Goal: Task Accomplishment & Management: Manage account settings

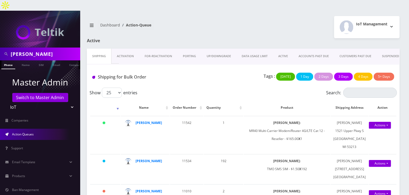
drag, startPoint x: 43, startPoint y: 42, endPoint x: 0, endPoint y: 32, distance: 44.5
click at [0, 32] on nav "[PERSON_NAME] Phone Name SIM Email Company Customer Master Admin Switch to Mast…" at bounding box center [40, 108] width 80 height 195
type input "[PERSON_NAME]"
click at [27, 60] on link "Name" at bounding box center [25, 64] width 13 height 9
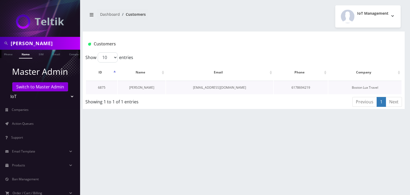
click at [148, 87] on link "[PERSON_NAME]" at bounding box center [141, 87] width 25 height 5
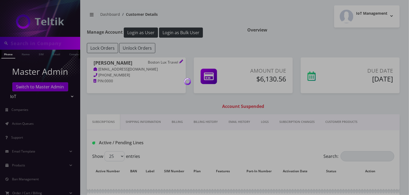
type input "[PERSON_NAME]"
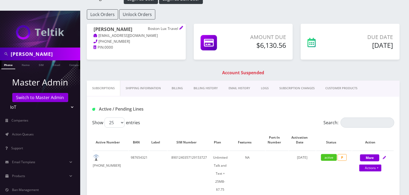
scroll to position [89, 0]
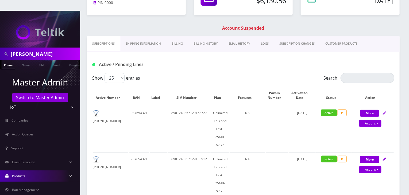
click at [52, 170] on link "Products" at bounding box center [40, 175] width 80 height 11
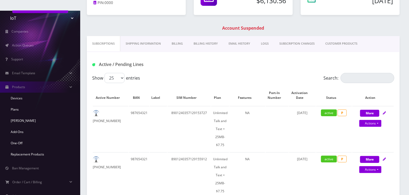
click at [341, 36] on link "CUSTOMER PRODUCTS" at bounding box center [341, 43] width 43 height 15
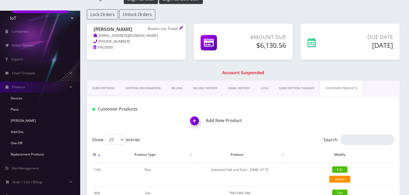
scroll to position [89, 0]
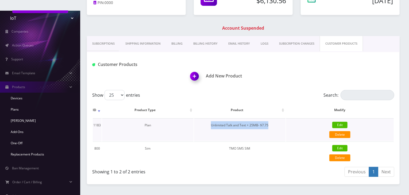
drag, startPoint x: 206, startPoint y: 114, endPoint x: 272, endPoint y: 115, distance: 66.0
click at [272, 118] on td "Unlimited Talk and Text + 25MB- $7.75" at bounding box center [239, 129] width 91 height 23
click at [19, 104] on link "Plans" at bounding box center [40, 109] width 80 height 11
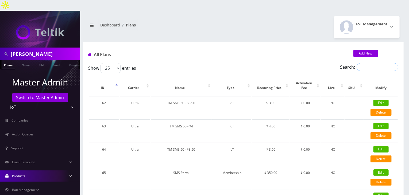
click at [364, 63] on input "Search:" at bounding box center [377, 67] width 42 height 8
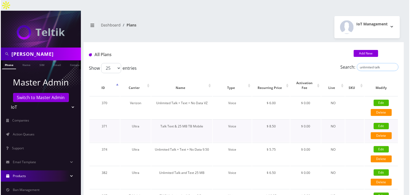
scroll to position [44, 0]
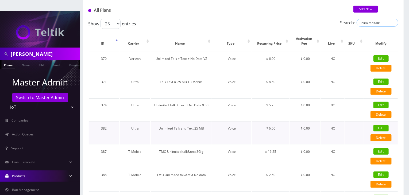
type input "unlimited talk"
click at [379, 125] on link "Edit" at bounding box center [380, 128] width 15 height 6
type input "Unlimited Talk and Text 25 MB"
select select "1"
select select "5"
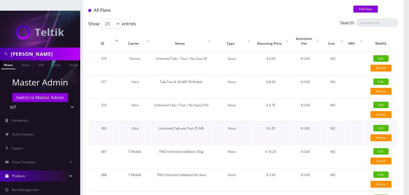
select select "0"
checkbox input "false"
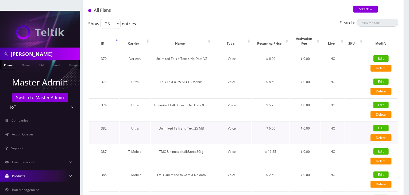
checkbox input "false"
type input "1384"
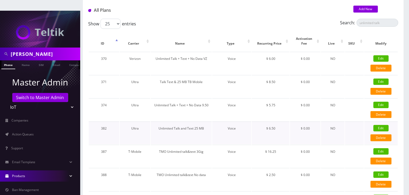
type input "3.5"
select select "0"
checkbox input "true"
checkbox input "false"
type input "6.5"
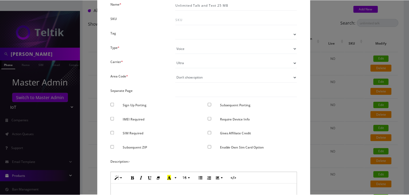
scroll to position [0, 0]
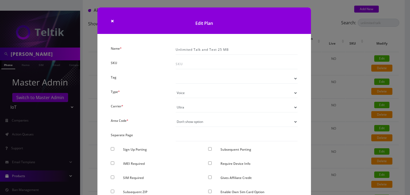
click at [341, 108] on div "× Edit Plan Name * Unlimited Talk and Text 25 MB SKU Tag Type * Voice Data Wear…" at bounding box center [205, 97] width 410 height 195
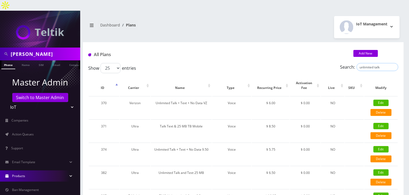
drag, startPoint x: 332, startPoint y: 52, endPoint x: 323, endPoint y: 52, distance: 9.1
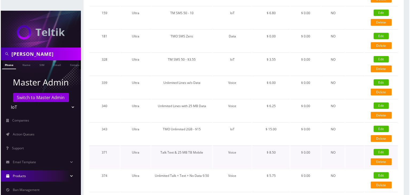
scroll to position [311, 0]
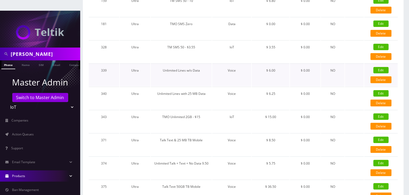
type input "ultra"
click at [381, 67] on link "Edit" at bounding box center [380, 70] width 15 height 6
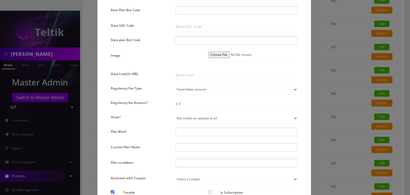
click at [348, 87] on div "× Edit Plan Name * Unlimited Lines w/o Data SKU Tag Type * Voice Data Wearable …" at bounding box center [205, 97] width 410 height 195
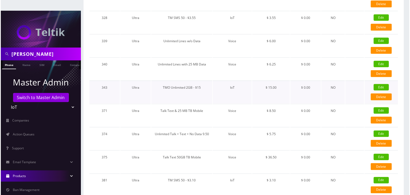
scroll to position [356, 0]
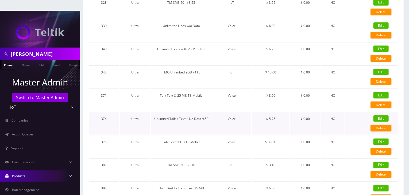
click at [385, 115] on link "Edit" at bounding box center [380, 118] width 15 height 6
type input "Unlimited Talk + Text + No Data 9.50"
select select "1"
checkbox input "false"
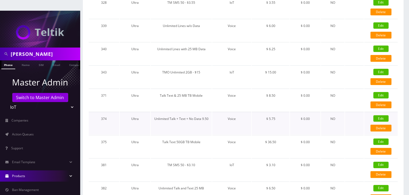
checkbox input "false"
checkbox input "true"
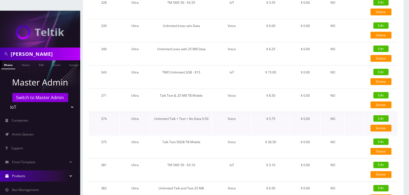
checkbox input "false"
type input "1375"
type input "3.75"
checkbox input "true"
checkbox input "false"
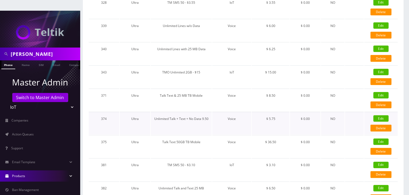
type input "5.75"
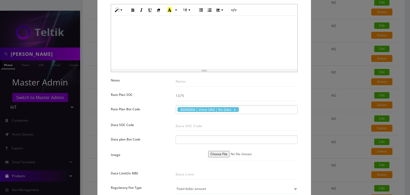
scroll to position [222, 0]
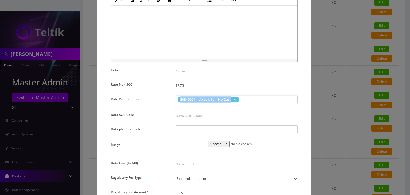
drag, startPoint x: 177, startPoint y: 99, endPoint x: 234, endPoint y: 102, distance: 57.0
click at [234, 102] on div "30340004 | Voice Ultd | No Data" at bounding box center [237, 99] width 122 height 9
copy span "30340004 | Voice Ultd | No Data"
drag, startPoint x: 180, startPoint y: 99, endPoint x: 233, endPoint y: 99, distance: 53.1
click at [233, 99] on span "30340004 | Voice Ultd | No Data" at bounding box center [208, 99] width 61 height 5
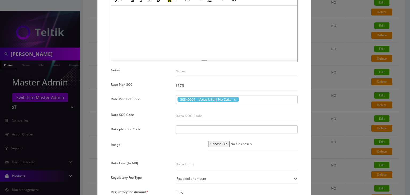
click at [333, 95] on div "× Edit Plan Name * Unlimited Talk + Text + No Data 9.50 SKU Tag Type * Voice Da…" at bounding box center [205, 97] width 410 height 195
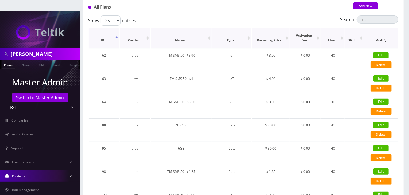
scroll to position [0, 0]
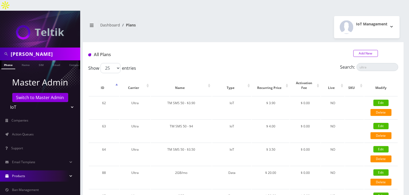
click at [361, 50] on link "Add New" at bounding box center [365, 53] width 25 height 7
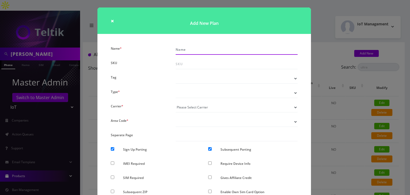
click at [187, 52] on input "Name *" at bounding box center [237, 50] width 122 height 10
type input "TMO Unlimited Talk/Text - $7.5"
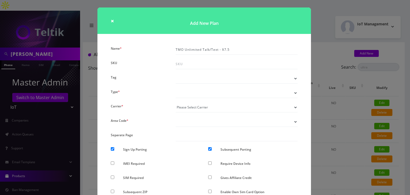
click at [186, 92] on select "Voice Data Wearable Membership Digits Cloud IoT" at bounding box center [237, 93] width 122 height 10
select select "1"
click at [176, 88] on select "Voice Data Wearable Membership Digits Cloud IoT" at bounding box center [237, 93] width 122 height 10
click at [184, 107] on select "Please Select Carrier No carrier / unlocked T-Mobile AT&T Subscription Ultra Ve…" at bounding box center [237, 107] width 122 height 10
select select "5"
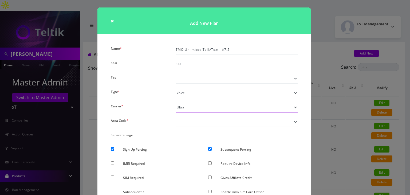
click at [176, 102] on select "Please Select Carrier No carrier / unlocked T-Mobile AT&T Subscription Ultra Ve…" at bounding box center [237, 107] width 122 height 10
click at [319, 117] on div "× Add New Plan Name * TMO Unlimited Talk/Text - $7.5 SKU Tag Type * Voice Data …" at bounding box center [205, 97] width 410 height 195
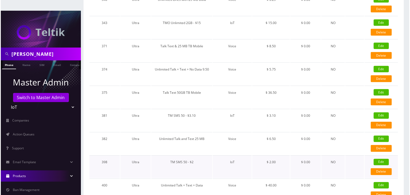
scroll to position [396, 0]
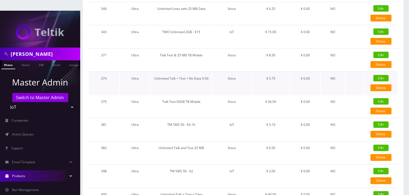
click at [377, 75] on link "Edit" at bounding box center [380, 78] width 15 height 6
checkbox input "false"
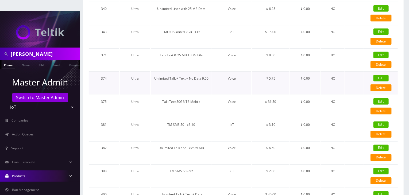
checkbox input "false"
checkbox input "true"
checkbox input "false"
checkbox input "true"
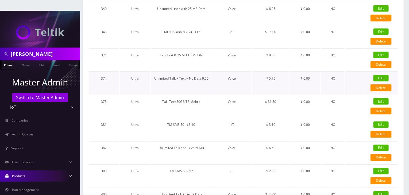
checkbox input "false"
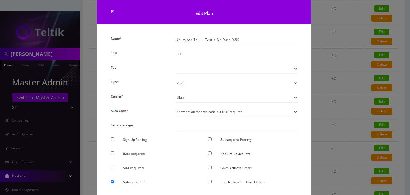
scroll to position [0, 0]
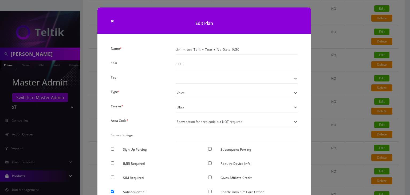
click at [346, 96] on div "× Edit Plan Name * Unlimited Talk + Text + No Data 9.50 SKU Tag Type * Voice Da…" at bounding box center [205, 97] width 410 height 195
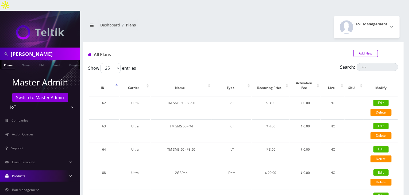
click at [357, 50] on link "Add New" at bounding box center [365, 53] width 25 height 7
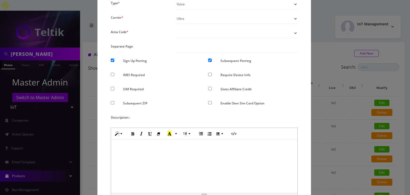
scroll to position [89, 0]
click at [111, 59] on input "Sign Up Porting" at bounding box center [112, 59] width 3 height 3
checkbox input "false"
click at [210, 60] on input "Subsequent Porting" at bounding box center [209, 59] width 3 height 3
checkbox input "false"
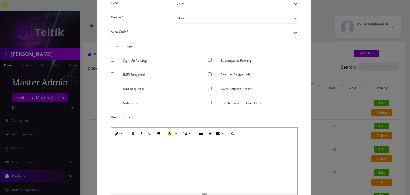
click at [112, 101] on input "Subsequent ZIP" at bounding box center [112, 102] width 3 height 3
checkbox input "true"
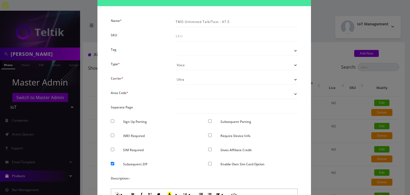
scroll to position [44, 0]
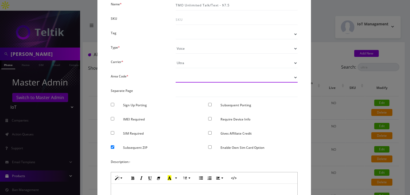
click at [187, 78] on select "Don’t show option Show option for area code but NOT required Show option for ar…" at bounding box center [237, 77] width 122 height 10
select select "0"
click at [176, 72] on select "Don’t show option Show option for area code but NOT required Show option for ar…" at bounding box center [237, 77] width 122 height 10
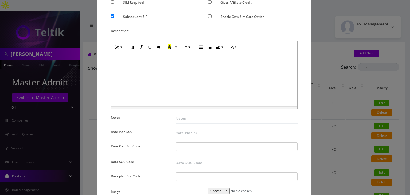
scroll to position [222, 0]
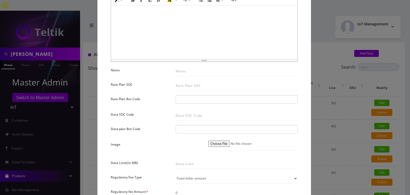
click at [183, 101] on input "text" at bounding box center [183, 99] width 10 height 6
paste input "30340004 | Voice Ultd | No Data"
type input "30340004 | Voice Ultd | No Data"
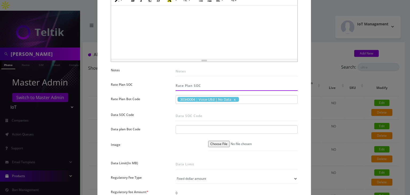
click at [181, 85] on input "Rate Plan SOC" at bounding box center [237, 86] width 122 height 10
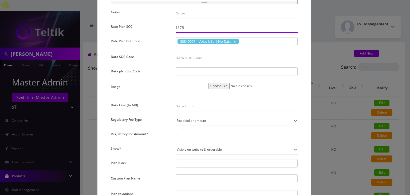
scroll to position [311, 0]
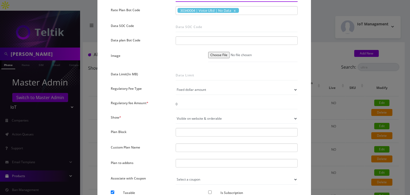
type input "1375"
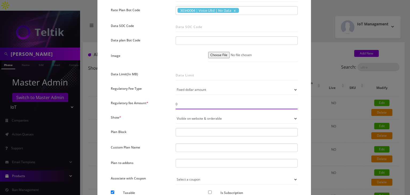
click at [188, 104] on input "0" at bounding box center [237, 104] width 122 height 10
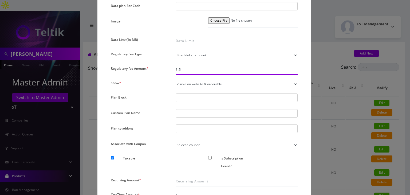
scroll to position [356, 0]
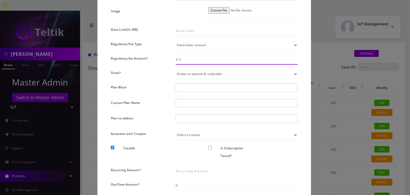
type input "3.5"
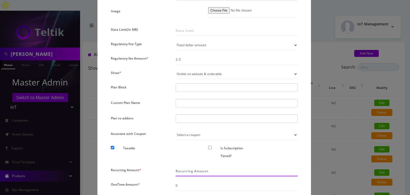
click at [182, 169] on input "Recurring Amount *" at bounding box center [237, 171] width 122 height 10
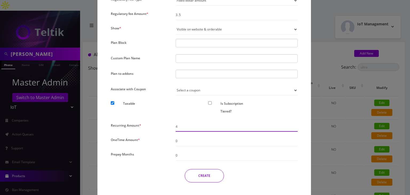
type input "4"
click at [162, 122] on div "Recurring Amount *" at bounding box center [139, 127] width 65 height 10
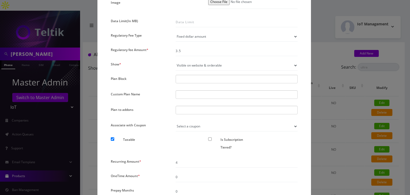
scroll to position [323, 0]
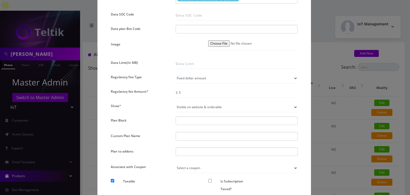
click at [189, 105] on select "Not visible on website at all Visible on website & orderable Visible on website…" at bounding box center [237, 107] width 122 height 10
select select "0"
click at [176, 102] on select "Not visible on website at all Visible on website & orderable Visible on website…" at bounding box center [237, 107] width 122 height 10
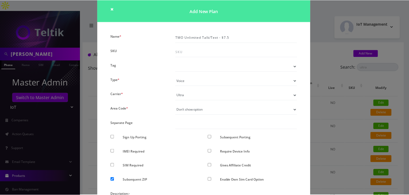
scroll to position [11, 0]
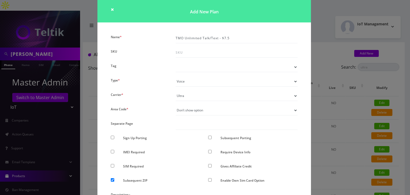
click at [333, 116] on div "× Add New Plan Name * TMO Unlimited Talk/Text - $7.5 SKU Tag Type * Voice Data …" at bounding box center [205, 97] width 410 height 195
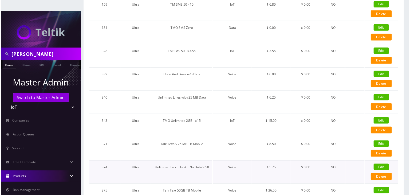
scroll to position [311, 0]
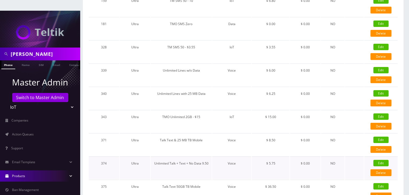
click at [379, 160] on link "Edit" at bounding box center [380, 163] width 15 height 6
checkbox input "false"
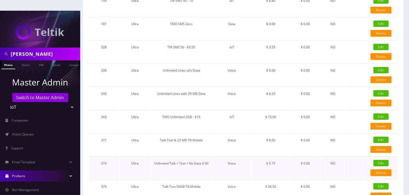
checkbox input "false"
checkbox input "true"
checkbox input "false"
checkbox input "true"
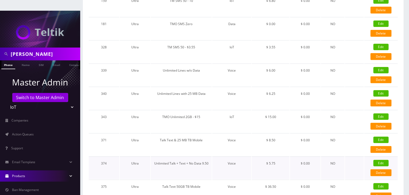
checkbox input "false"
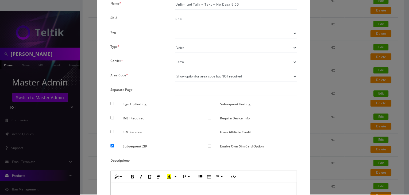
scroll to position [89, 0]
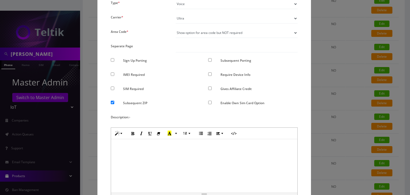
click at [316, 128] on div "× Edit Plan Name * Unlimited Talk + Text + No Data 9.50 SKU Tag Type * Voice Da…" at bounding box center [205, 97] width 410 height 195
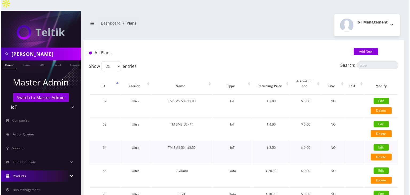
scroll to position [0, 0]
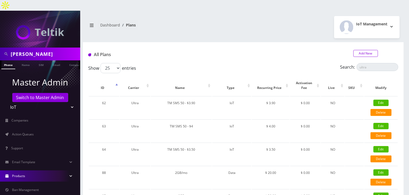
click at [358, 50] on link "Add New" at bounding box center [365, 53] width 25 height 7
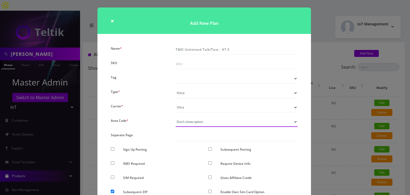
click at [193, 120] on select "Don’t show option Show option for area code but NOT required Show option for ar…" at bounding box center [237, 122] width 122 height 10
select select "1"
click at [176, 117] on select "Don’t show option Show option for area code but NOT required Show option for ar…" at bounding box center [237, 122] width 122 height 10
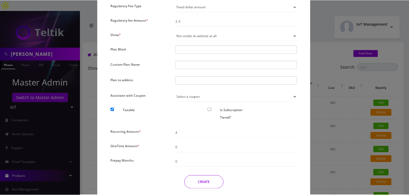
scroll to position [412, 0]
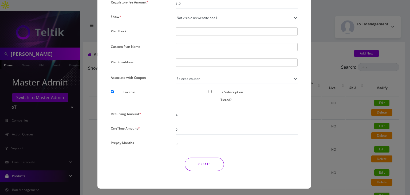
click at [203, 159] on button "CREATE" at bounding box center [204, 164] width 39 height 13
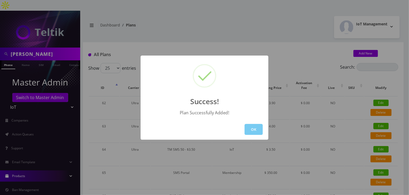
click at [248, 128] on button "OK" at bounding box center [253, 129] width 18 height 11
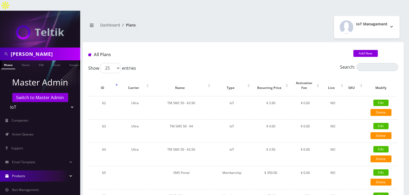
scroll to position [0, 3]
click at [21, 60] on link "Name" at bounding box center [22, 64] width 13 height 9
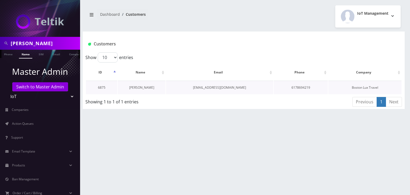
click at [145, 88] on link "[PERSON_NAME]" at bounding box center [141, 87] width 25 height 5
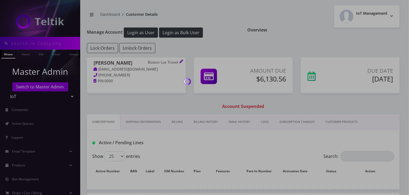
type input "[PERSON_NAME]"
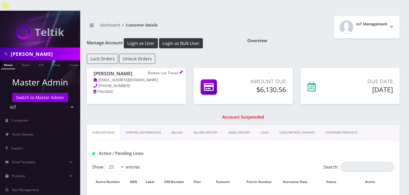
click at [338, 125] on link "CUSTOMER PRODUCTS" at bounding box center [341, 132] width 43 height 15
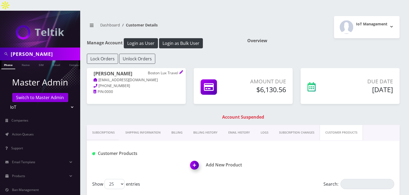
click at [199, 159] on img at bounding box center [195, 167] width 16 height 16
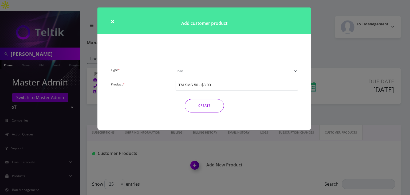
click at [210, 70] on select "Plan Device Sim Addon One-off" at bounding box center [237, 71] width 122 height 10
click at [176, 66] on select "Plan Device Sim Addon One-off" at bounding box center [237, 71] width 122 height 10
click at [217, 89] on div "TM SMS 50 - $3.90" at bounding box center [237, 85] width 122 height 10
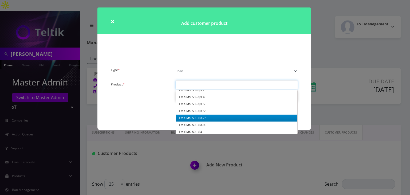
paste input "30340004 | Voice Ultd | No Data"
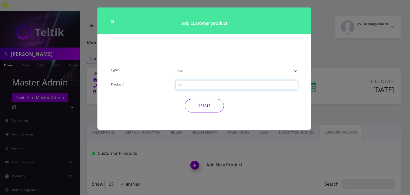
type input "3"
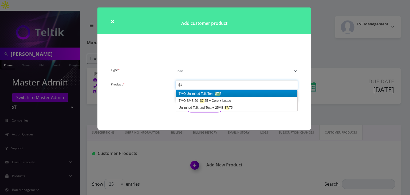
type input "$7.5"
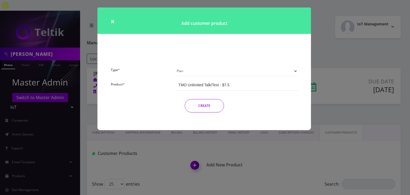
click at [209, 108] on button "CREATE" at bounding box center [204, 105] width 39 height 13
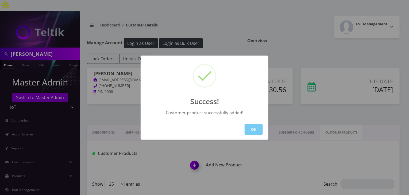
click at [255, 128] on button "OK" at bounding box center [253, 129] width 18 height 11
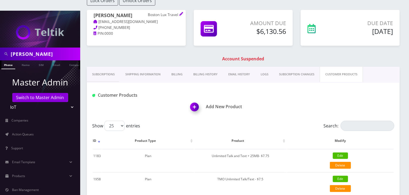
scroll to position [44, 0]
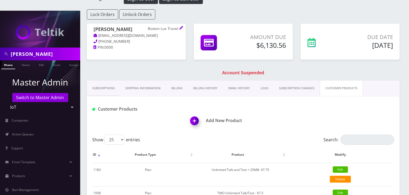
click at [114, 81] on link "Subscriptions" at bounding box center [103, 88] width 33 height 15
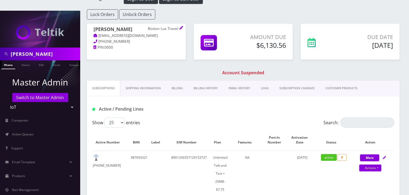
click at [179, 81] on link "Billing" at bounding box center [177, 88] width 22 height 15
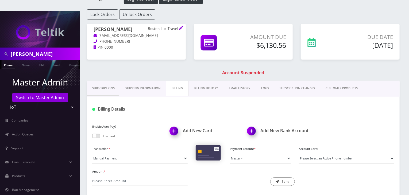
click at [206, 81] on link "Billing History" at bounding box center [205, 88] width 35 height 15
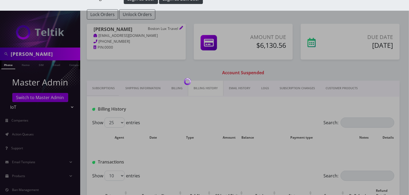
click at [177, 81] on link "Billing" at bounding box center [177, 88] width 22 height 15
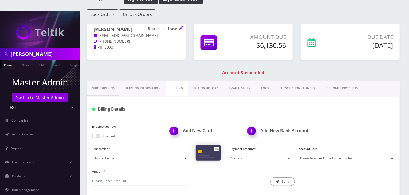
click at [124, 153] on select "Manual Payment Custom Charge Manual Credit Custom Invoice" at bounding box center [139, 158] width 95 height 10
select select "Manual Credit"
click at [92, 153] on select "Manual Payment Custom Charge Manual Credit Custom Invoice" at bounding box center [139, 158] width 95 height 10
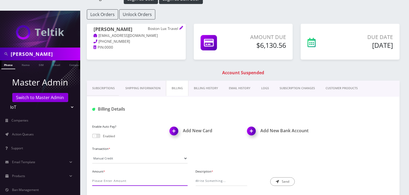
click at [111, 176] on input "Amount *" at bounding box center [139, 181] width 95 height 10
type input "192"
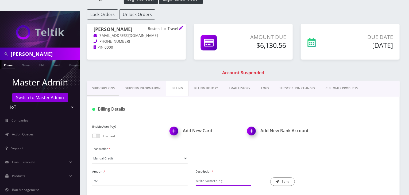
click at [213, 176] on input "Description *" at bounding box center [221, 181] width 52 height 10
type input "Credit for change in plan difference"
click at [284, 177] on button "Send" at bounding box center [282, 181] width 25 height 9
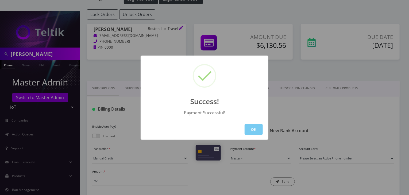
click at [251, 128] on button "OK" at bounding box center [253, 129] width 18 height 11
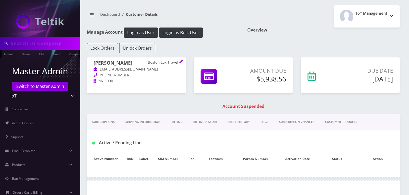
scroll to position [42, 0]
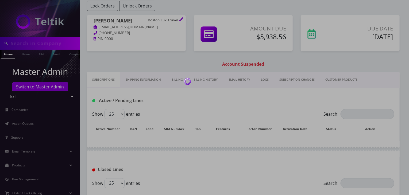
type input "[PERSON_NAME]"
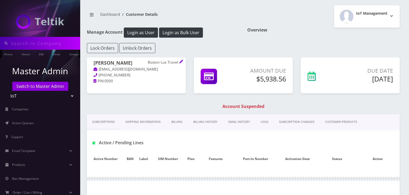
scroll to position [58, 0]
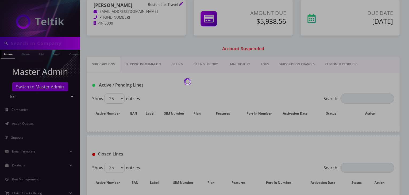
type input "[PERSON_NAME]"
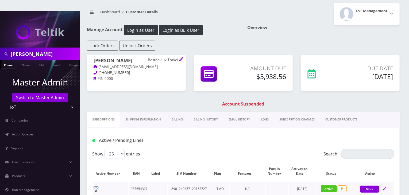
scroll to position [0, 0]
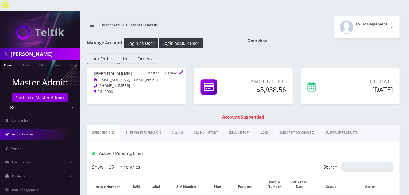
click at [41, 129] on link "Action Queues" at bounding box center [40, 134] width 80 height 11
